Goal: Transaction & Acquisition: Obtain resource

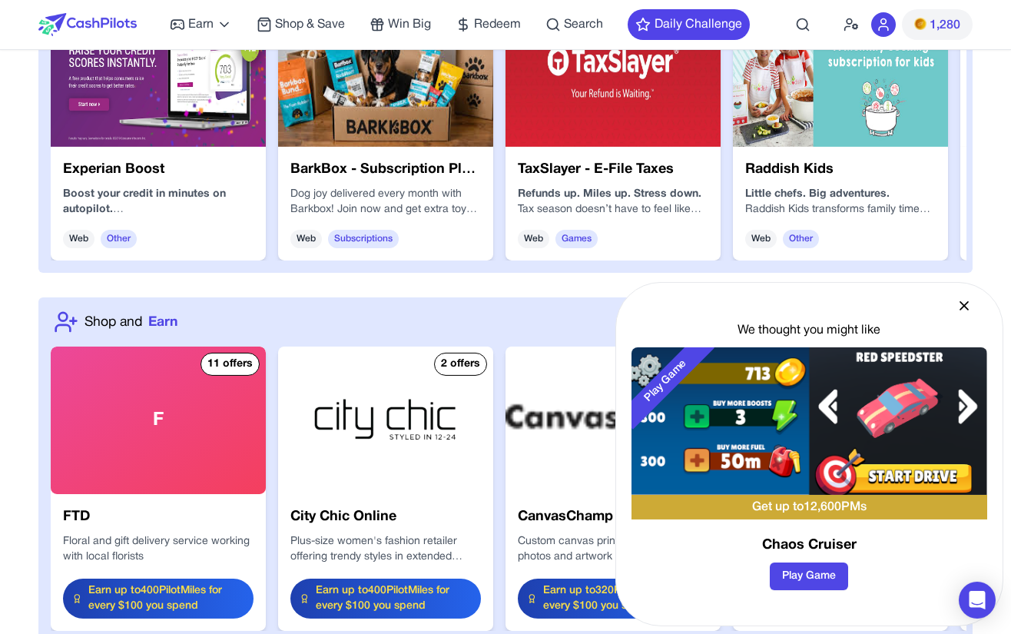
scroll to position [1893, 0]
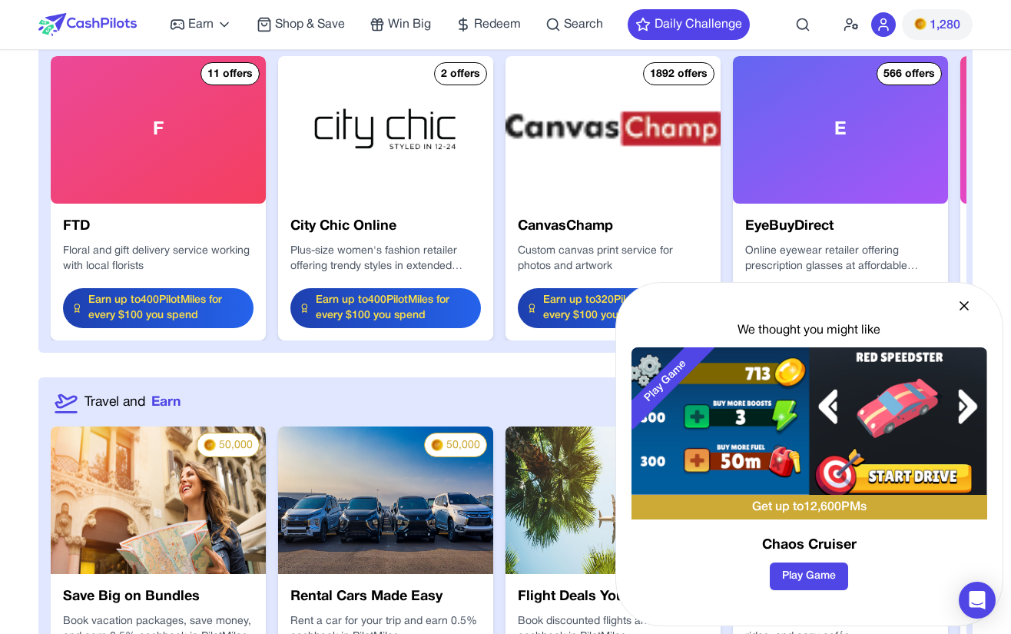
click at [970, 296] on div "We thought you might like Play Game Get up to 12,600 PMs Chaos Cruiser Play Game" at bounding box center [809, 454] width 388 height 344
click at [970, 301] on icon at bounding box center [963, 305] width 15 height 15
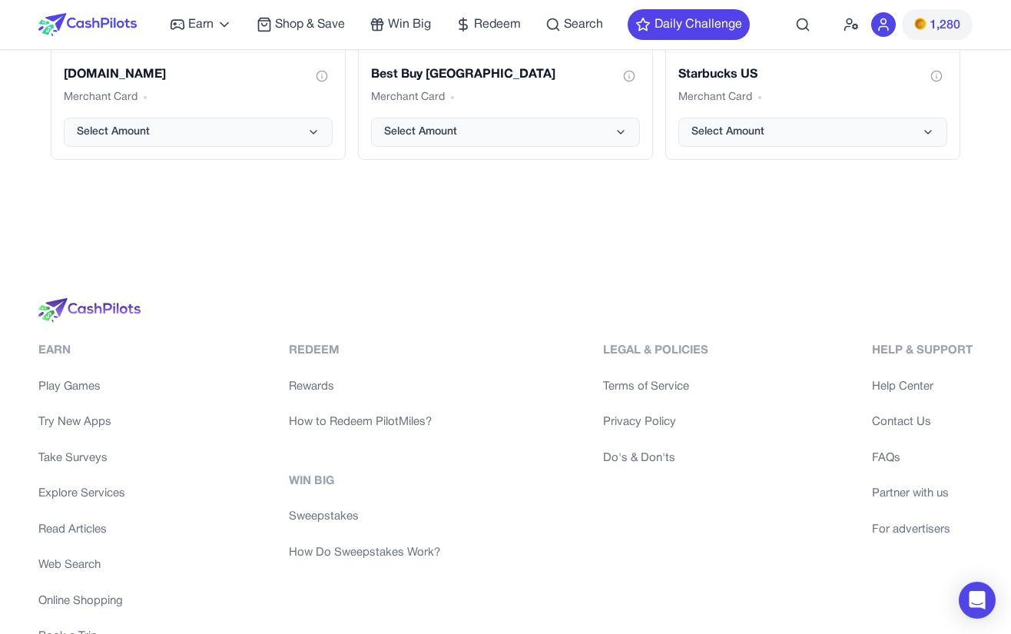
scroll to position [3414, 0]
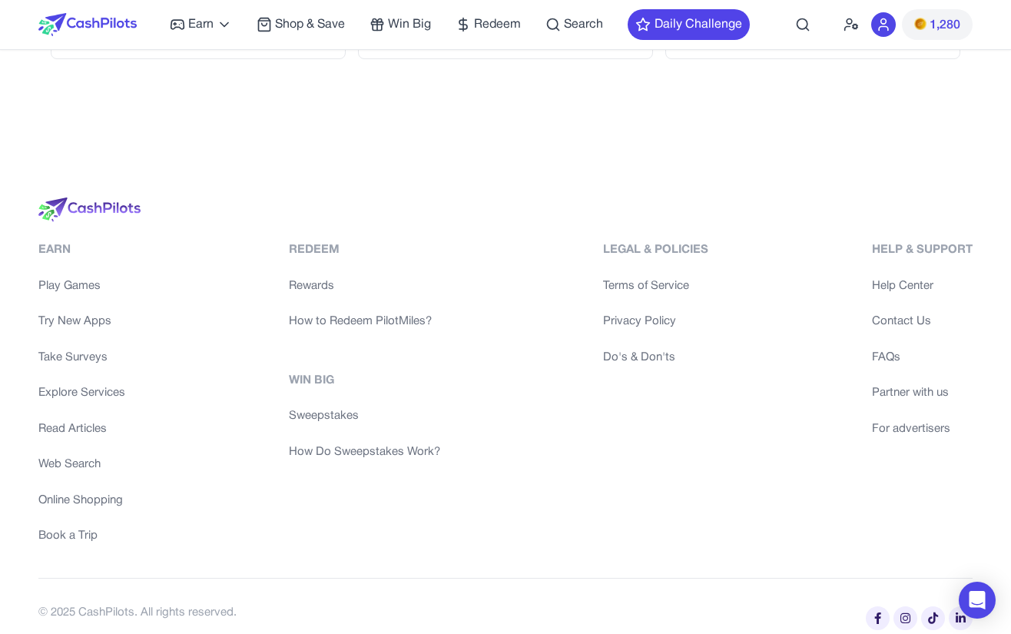
click at [643, 423] on div "Legal & Policies Terms of Service Privacy Policy Do's & Don'ts" at bounding box center [655, 392] width 105 height 303
click at [929, 241] on div "Help & Support" at bounding box center [922, 250] width 101 height 18
click at [913, 277] on link "Help Center" at bounding box center [922, 286] width 101 height 18
click at [910, 313] on link "Contact Us" at bounding box center [922, 322] width 101 height 18
click at [921, 277] on link "Help Center" at bounding box center [922, 286] width 101 height 18
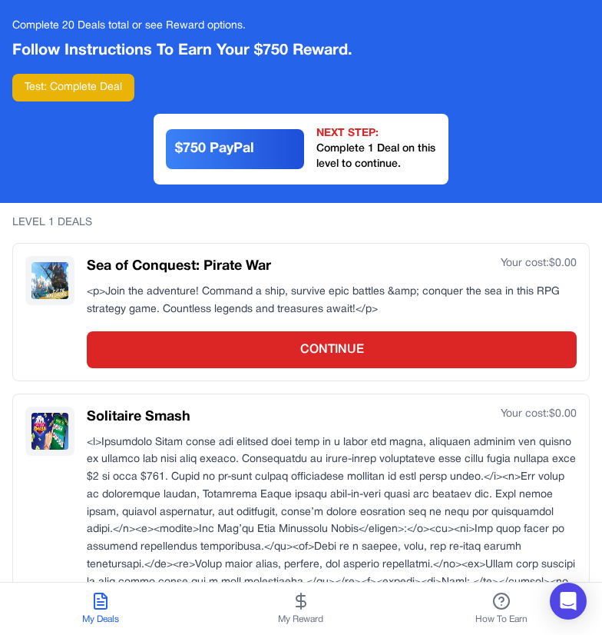
click at [387, 287] on p "<p>Join the adventure! Command a ship, survive epic battles &amp; conquer the s…" at bounding box center [332, 300] width 490 height 35
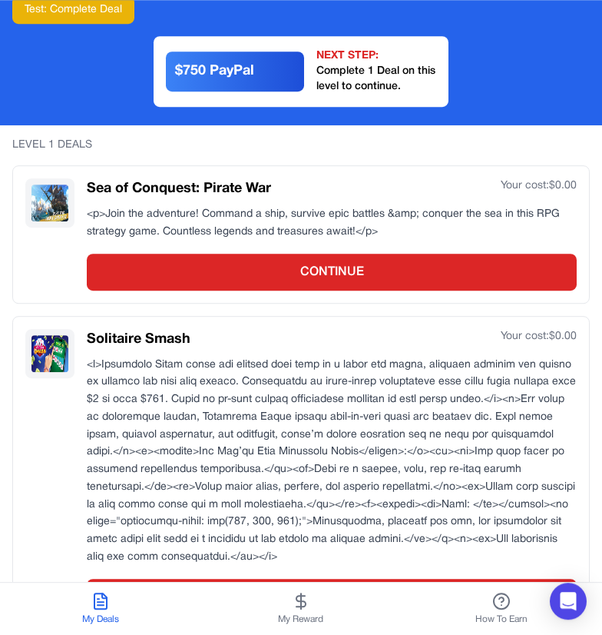
scroll to position [60, 0]
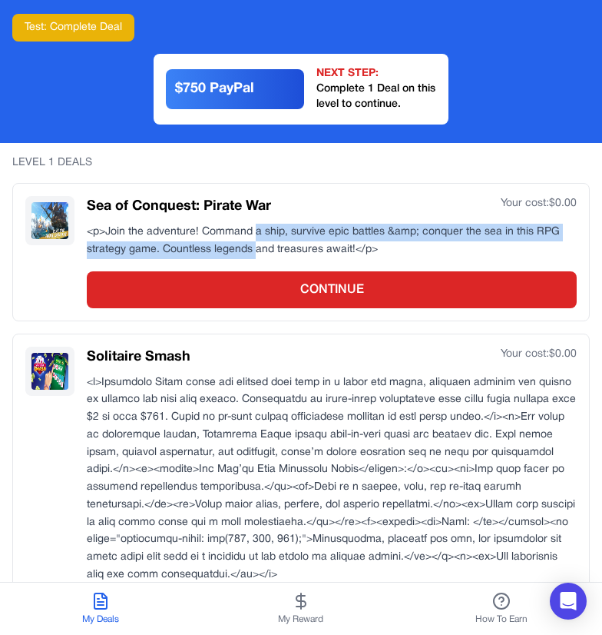
drag, startPoint x: 257, startPoint y: 253, endPoint x: 257, endPoint y: 230, distance: 22.3
click at [257, 230] on p "<p>Join the adventure! Command a ship, survive epic battles &amp; conquer the s…" at bounding box center [332, 241] width 490 height 35
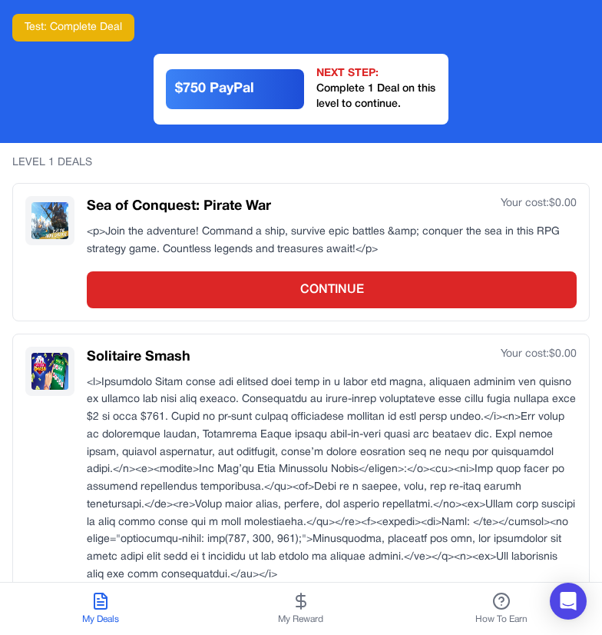
click at [257, 230] on p "<p>Join the adventure! Command a ship, survive epic battles &amp; conquer the s…" at bounding box center [332, 241] width 490 height 35
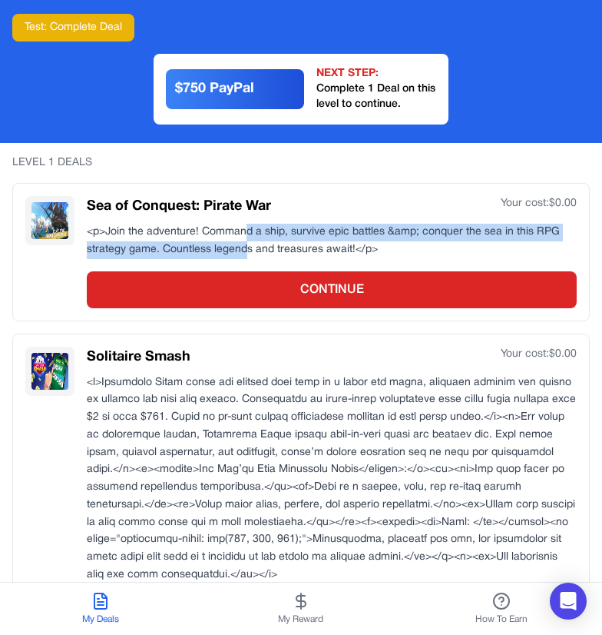
drag, startPoint x: 246, startPoint y: 235, endPoint x: 241, endPoint y: 251, distance: 16.8
click at [245, 253] on p "<p>Join the adventure! Command a ship, survive epic battles &amp; conquer the s…" at bounding box center [332, 241] width 490 height 35
click at [230, 247] on p "<p>Join the adventure! Command a ship, survive epic battles &amp; conquer the s…" at bounding box center [332, 241] width 490 height 35
click at [230, 232] on p "<p>Join the adventure! Command a ship, survive epic battles &amp; conquer the s…" at bounding box center [332, 241] width 490 height 35
drag, startPoint x: 235, startPoint y: 234, endPoint x: 237, endPoint y: 251, distance: 17.7
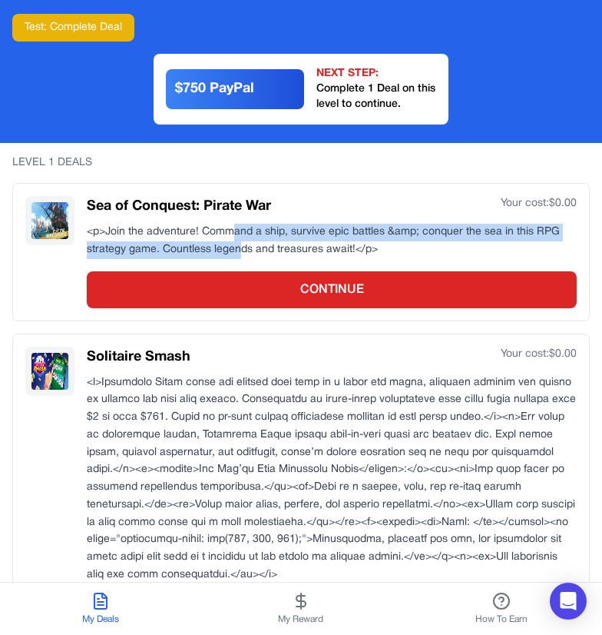
click at [237, 251] on p "<p>Join the adventure! Command a ship, survive epic battles &amp; conquer the s…" at bounding box center [332, 241] width 490 height 35
drag, startPoint x: 239, startPoint y: 247, endPoint x: 244, endPoint y: 232, distance: 16.0
click at [244, 232] on p "<p>Join the adventure! Command a ship, survive epic battles &amp; conquer the s…" at bounding box center [332, 241] width 490 height 35
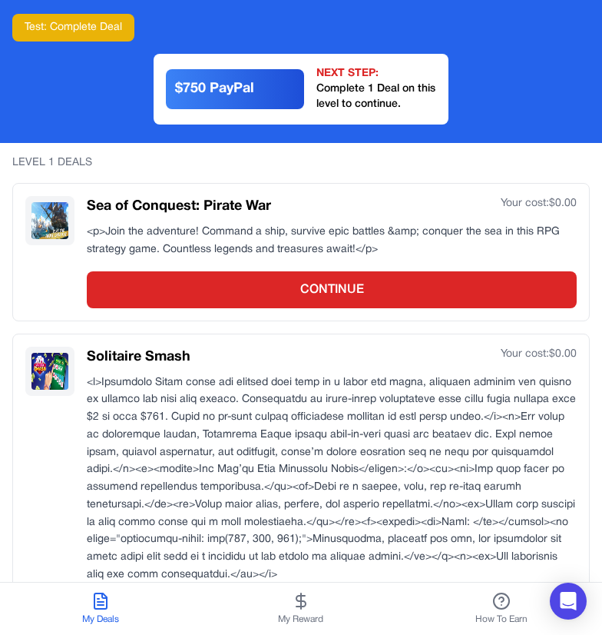
click at [244, 230] on p "<p>Join the adventure! Command a ship, survive epic battles &amp; conquer the s…" at bounding box center [332, 241] width 490 height 35
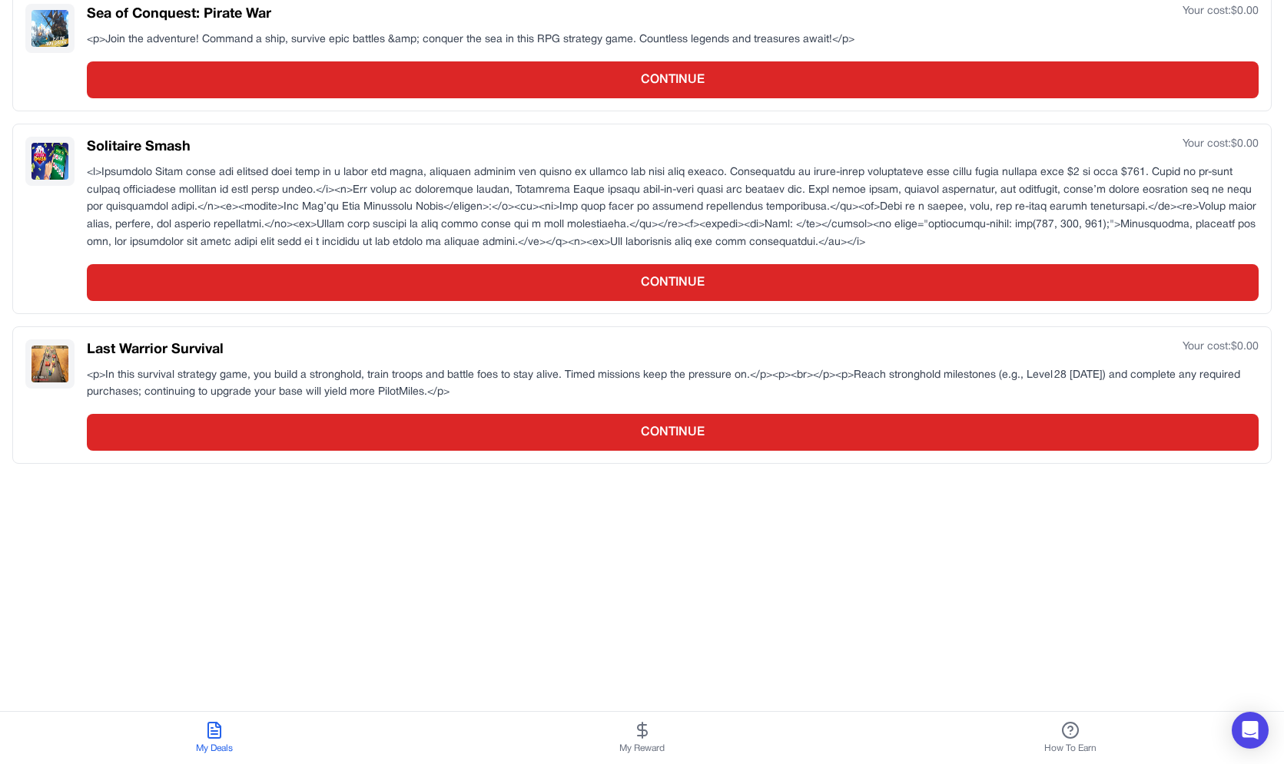
scroll to position [0, 0]
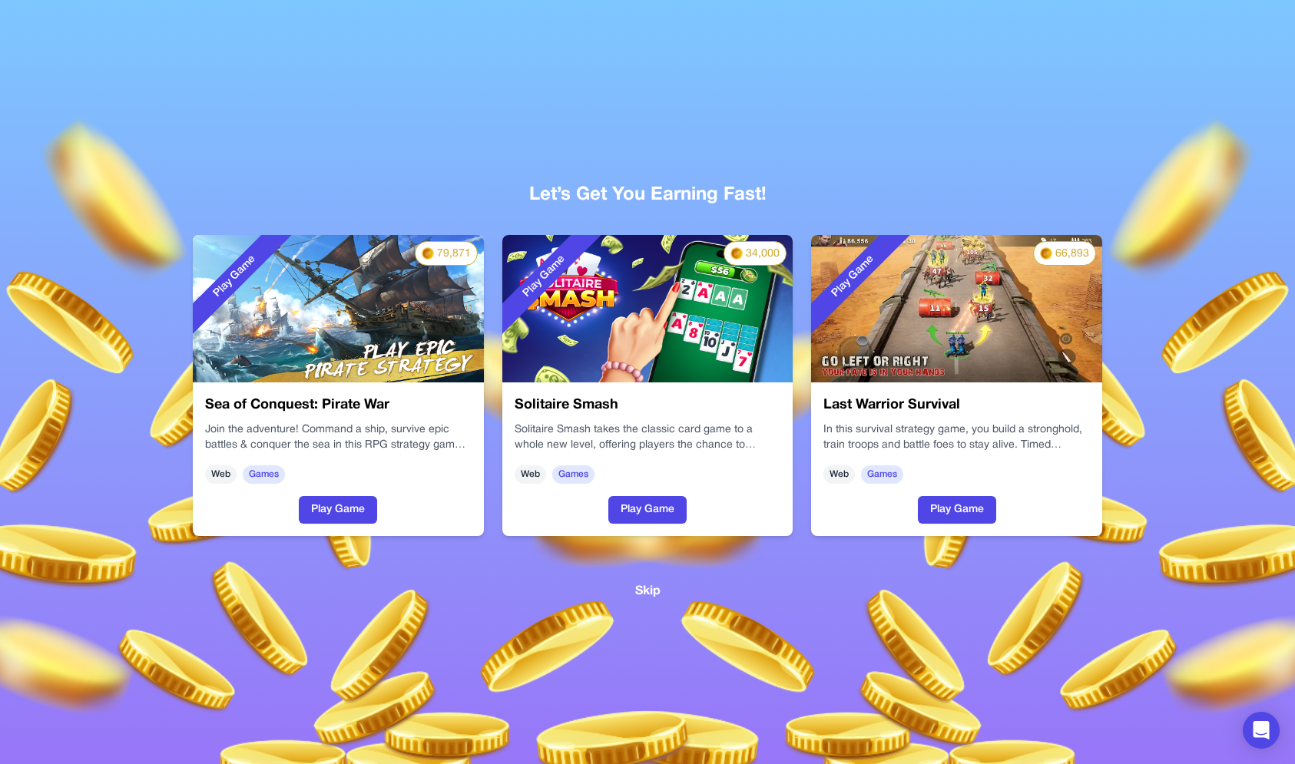
click at [943, 363] on div "Play Game" at bounding box center [891, 309] width 161 height 148
click at [879, 436] on p "In this survival strategy game, you build a stronghold, train troops and battle…" at bounding box center [957, 438] width 267 height 31
click at [880, 433] on p "In this survival strategy game, you build a stronghold, train troops and battle…" at bounding box center [957, 438] width 267 height 31
click at [679, 419] on div "Solitaire Smash Solitaire Smash takes the classic card game to a whole new leve…" at bounding box center [647, 460] width 291 height 154
click at [615, 118] on div at bounding box center [311, 496] width 1295 height 764
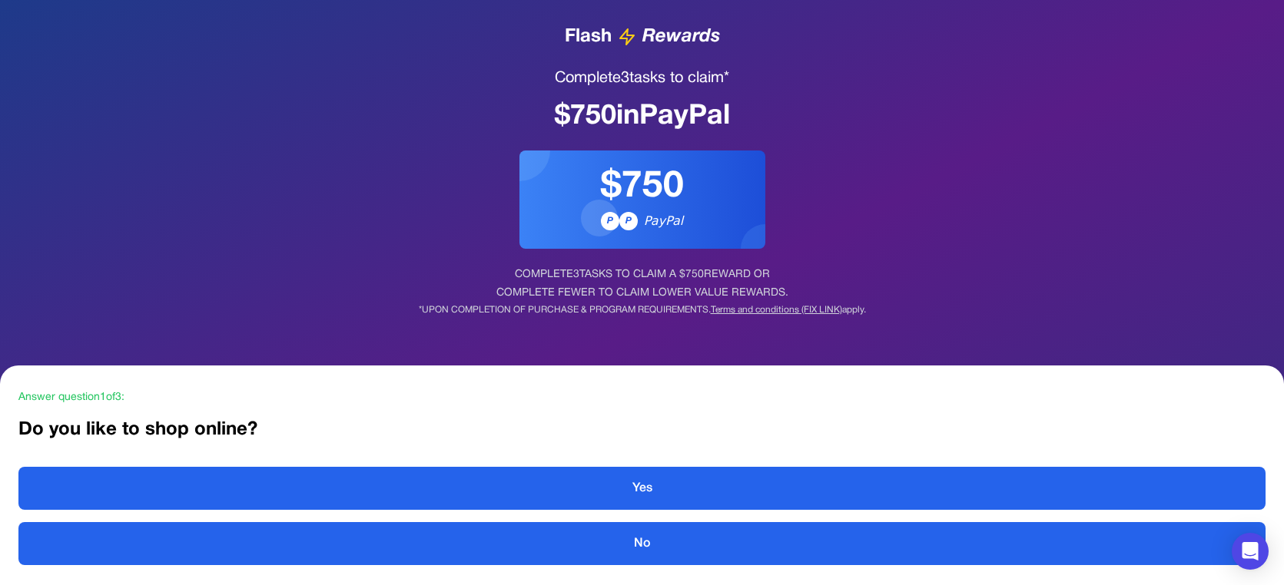
scroll to position [73, 0]
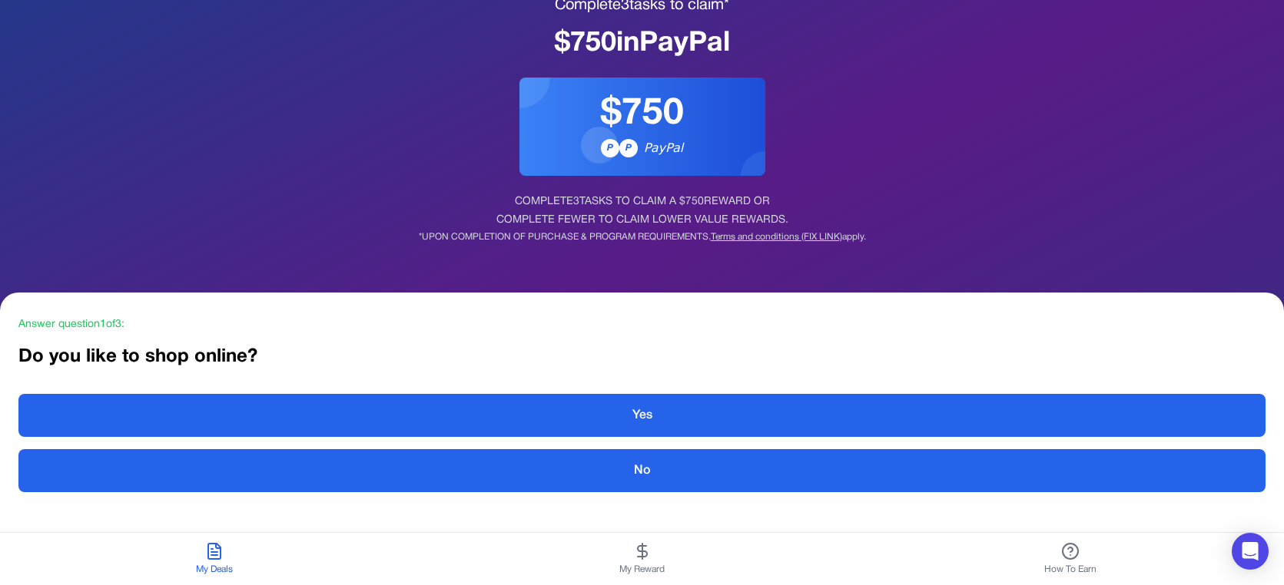
click at [592, 559] on button "My Reward" at bounding box center [642, 559] width 428 height 52
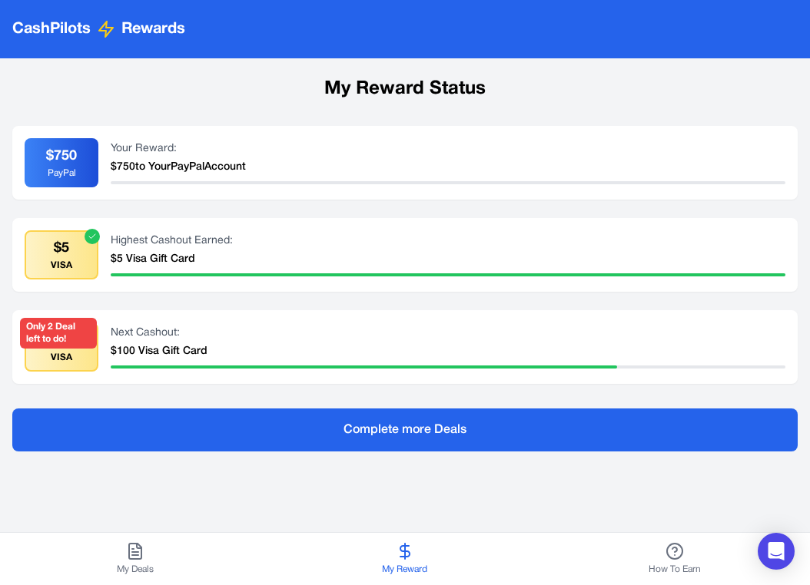
click at [164, 559] on button "My Deals" at bounding box center [135, 559] width 270 height 52
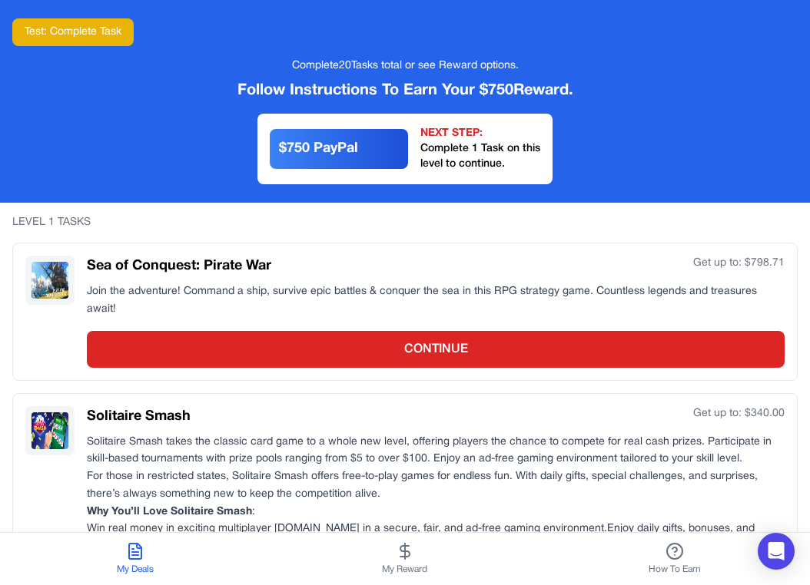
click at [51, 35] on button "Test: Complete Task" at bounding box center [72, 32] width 121 height 28
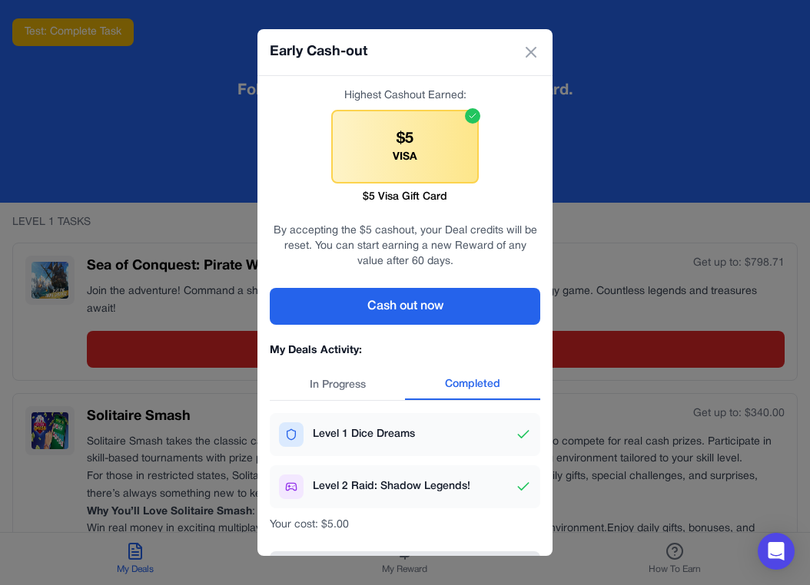
click at [335, 386] on button "In Progress" at bounding box center [337, 385] width 135 height 29
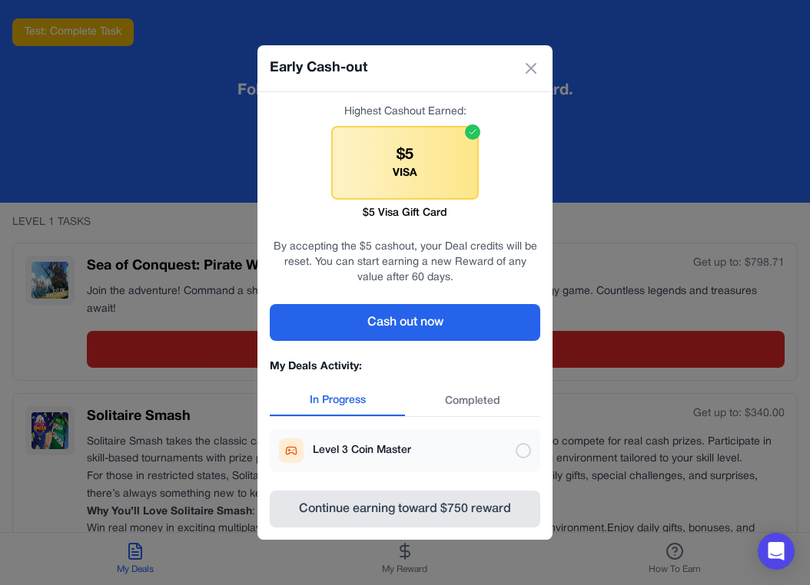
click at [525, 443] on div "Level 3 Coin Master" at bounding box center [405, 450] width 270 height 43
click at [520, 446] on div at bounding box center [523, 450] width 15 height 15
click at [499, 417] on div "My Deals Activity: In Progress Completed Level 3 Coin Master" at bounding box center [405, 416] width 270 height 113
click at [482, 413] on button "Completed" at bounding box center [472, 401] width 135 height 29
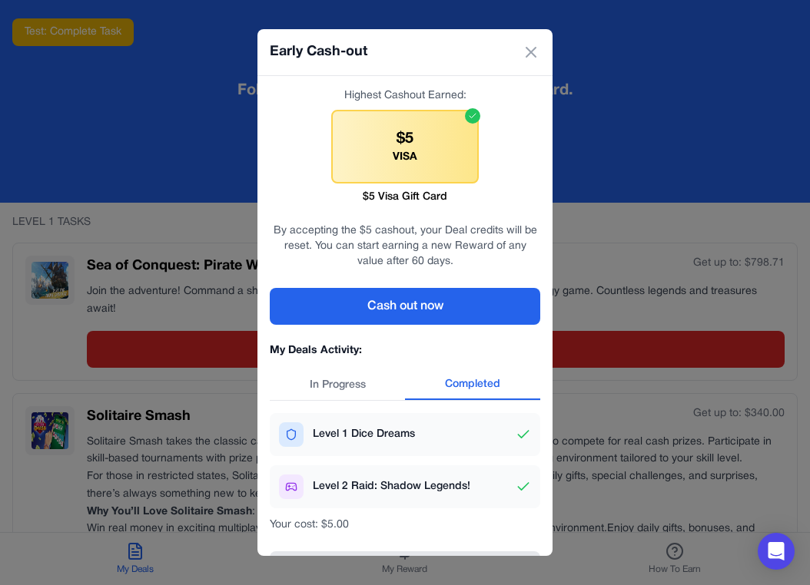
click at [332, 377] on button "In Progress" at bounding box center [337, 385] width 135 height 29
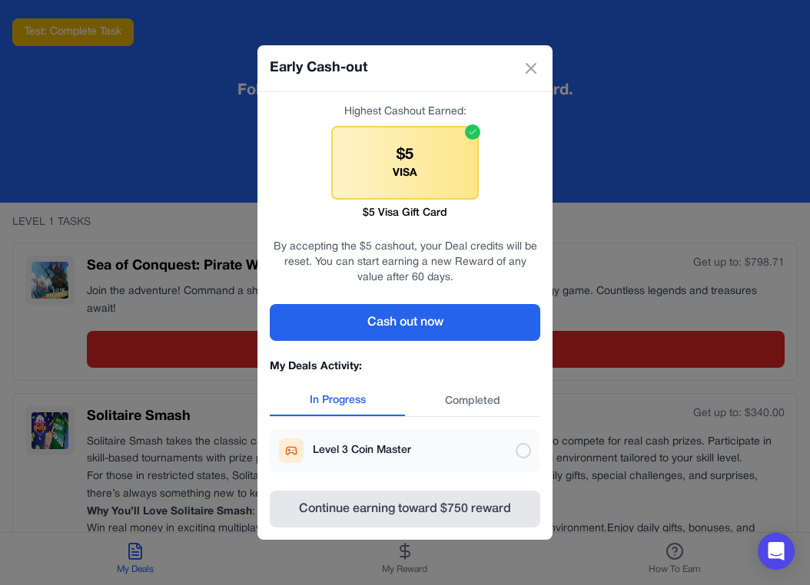
click at [177, 395] on div "Early Cash-out Highest Cashout Earned: $5 VISA $5 Visa Gift Card By accepting t…" at bounding box center [405, 292] width 810 height 585
click at [199, 346] on div "Early Cash-out Highest Cashout Earned: $5 VISA $5 Visa Gift Card By accepting t…" at bounding box center [405, 292] width 810 height 585
click at [535, 67] on icon at bounding box center [531, 68] width 18 height 18
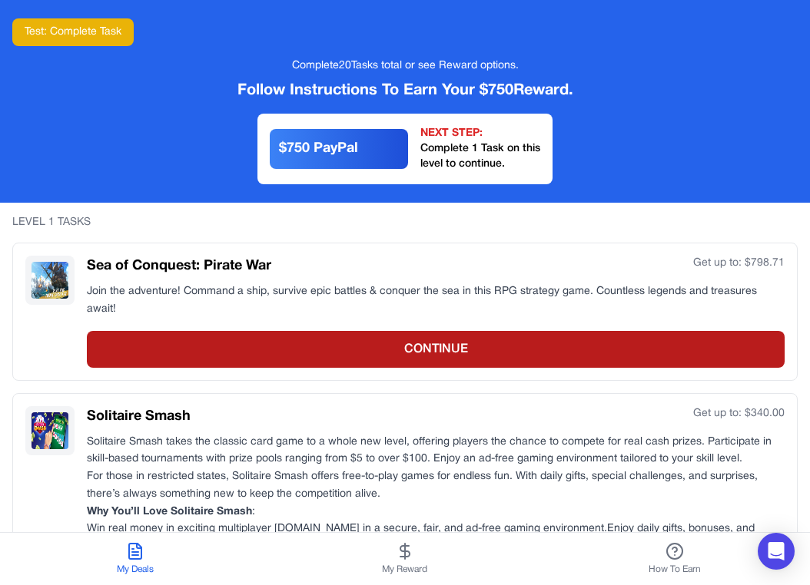
click at [464, 331] on button "CONTINUE" at bounding box center [436, 349] width 698 height 37
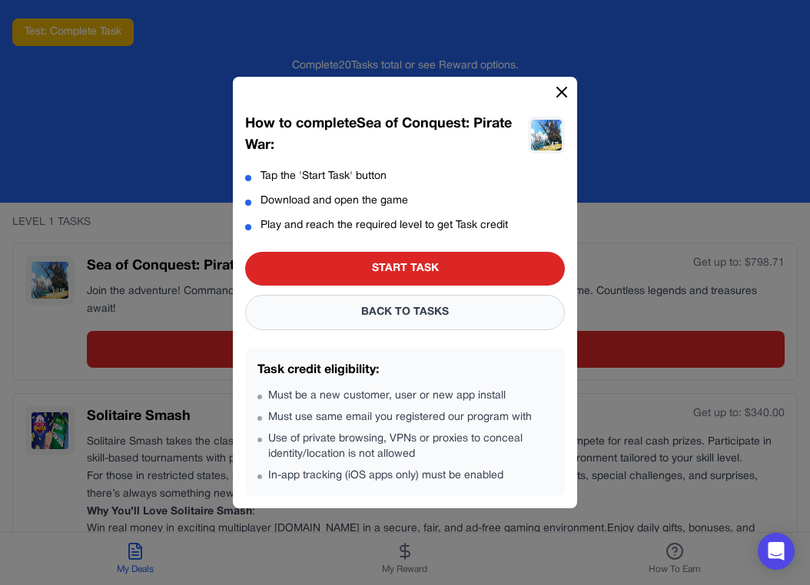
click at [429, 319] on button "BACK TO TASKS" at bounding box center [405, 312] width 320 height 35
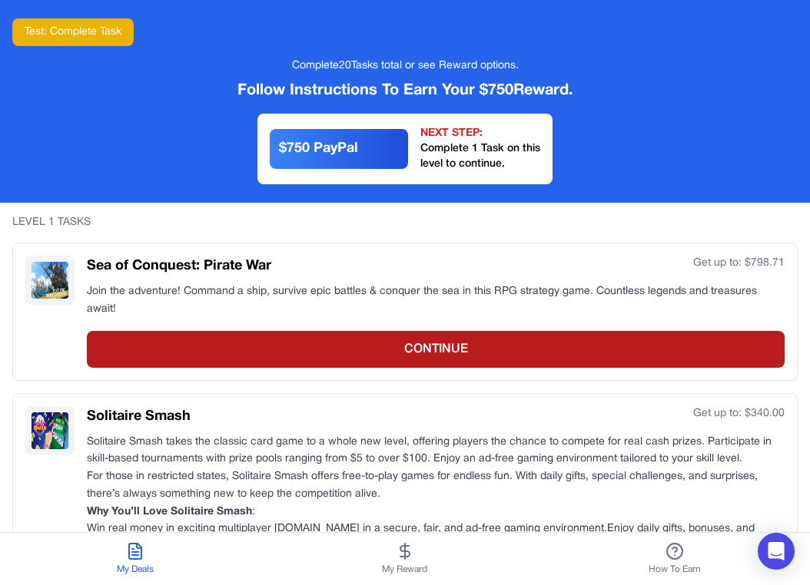
click at [429, 331] on button "CONTINUE" at bounding box center [436, 349] width 698 height 37
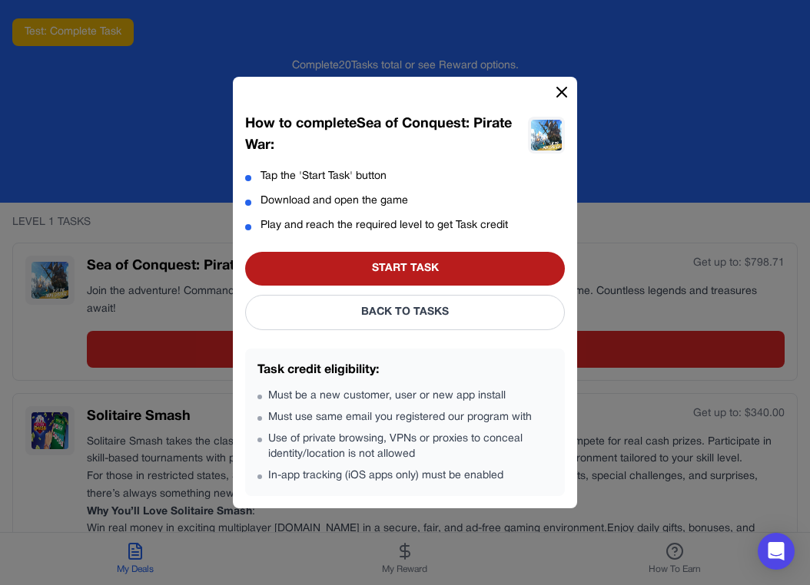
click at [448, 264] on button "START TASK" at bounding box center [405, 269] width 320 height 34
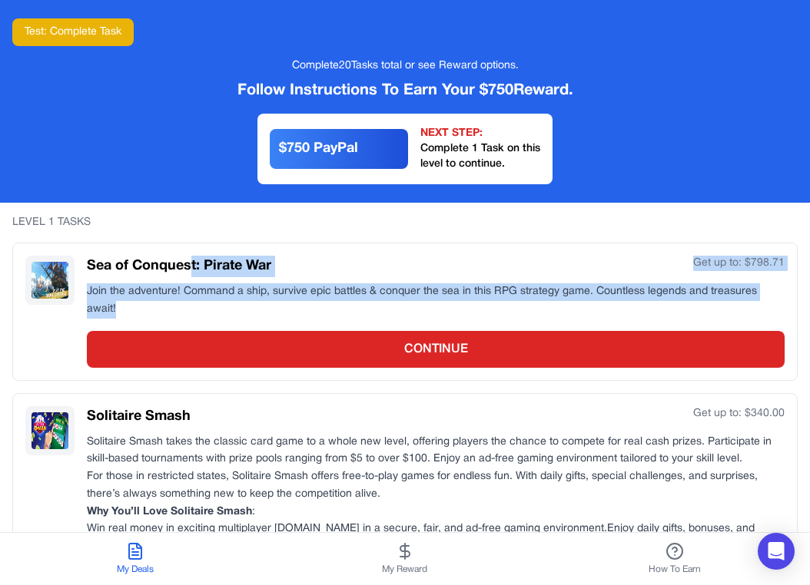
drag, startPoint x: 436, startPoint y: 302, endPoint x: 190, endPoint y: 260, distance: 249.3
click at [190, 261] on div "Sea of Conquest: Pirate War Get up to: $ 798.71 Join the adventure! Command a s…" at bounding box center [436, 312] width 698 height 112
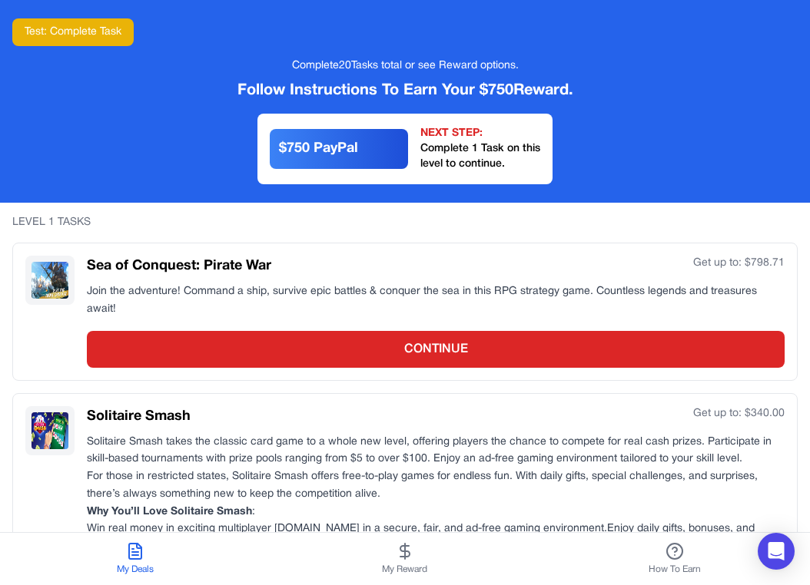
click at [190, 260] on h3 "Sea of Conquest: Pirate War" at bounding box center [179, 267] width 184 height 22
drag, startPoint x: 171, startPoint y: 270, endPoint x: 172, endPoint y: 287, distance: 17.7
click at [172, 287] on div "Sea of Conquest: Pirate War Get up to: $ 798.71 Join the adventure! Command a s…" at bounding box center [436, 312] width 698 height 112
click at [197, 280] on div "Sea of Conquest: Pirate War Get up to: $ 798.71 Join the adventure! Command a s…" at bounding box center [436, 312] width 698 height 112
drag, startPoint x: 196, startPoint y: 289, endPoint x: 198, endPoint y: 270, distance: 18.6
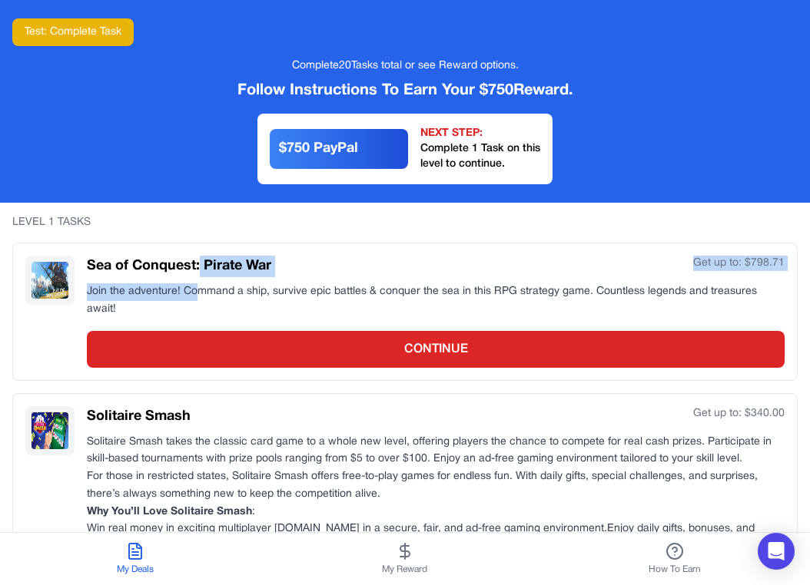
click at [198, 270] on div "Sea of Conquest: Pirate War Get up to: $ 798.71 Join the adventure! Command a s…" at bounding box center [436, 312] width 698 height 112
click at [169, 288] on div "Sea of Conquest: Pirate War Get up to: $ 798.71 Join the adventure! Command a s…" at bounding box center [436, 312] width 698 height 112
drag, startPoint x: 157, startPoint y: 273, endPoint x: 157, endPoint y: 287, distance: 13.1
click at [157, 287] on div "Sea of Conquest: Pirate War Get up to: $ 798.71 Join the adventure! Command a s…" at bounding box center [436, 312] width 698 height 112
click at [172, 277] on h3 "Sea of Conquest: Pirate War" at bounding box center [179, 267] width 184 height 22
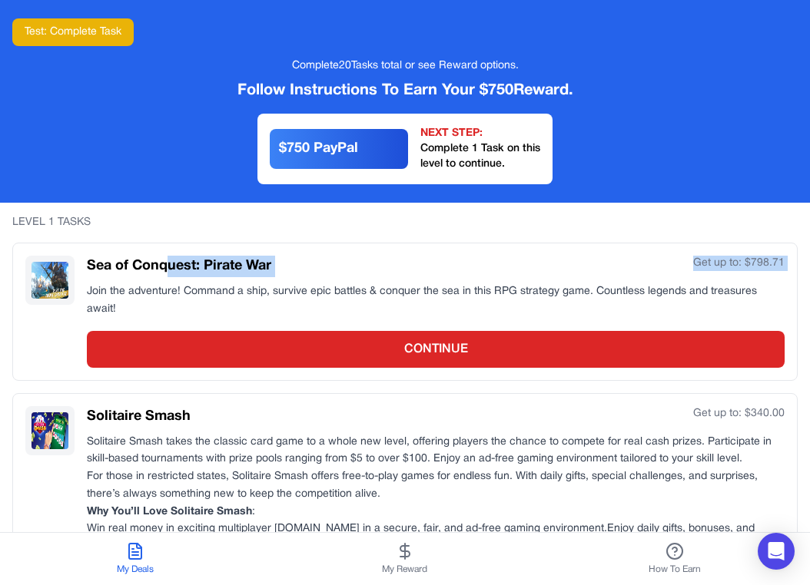
drag, startPoint x: 166, startPoint y: 282, endPoint x: 166, endPoint y: 271, distance: 10.8
click at [166, 271] on div "Sea of Conquest: Pirate War Get up to: $ 798.71 Join the adventure! Command a s…" at bounding box center [436, 312] width 698 height 112
click at [166, 271] on h3 "Sea of Conquest: Pirate War" at bounding box center [179, 267] width 184 height 22
click at [562, 224] on div "LEVEL 1 TASKS" at bounding box center [404, 222] width 785 height 15
